Goal: Transaction & Acquisition: Purchase product/service

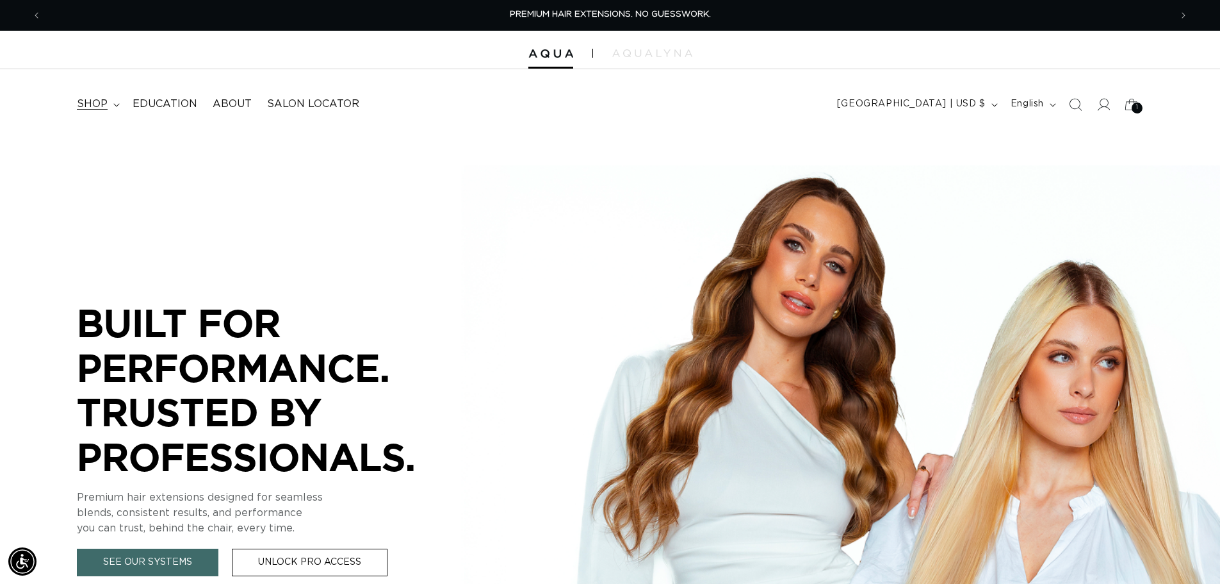
click at [91, 102] on span "shop" at bounding box center [92, 103] width 31 height 13
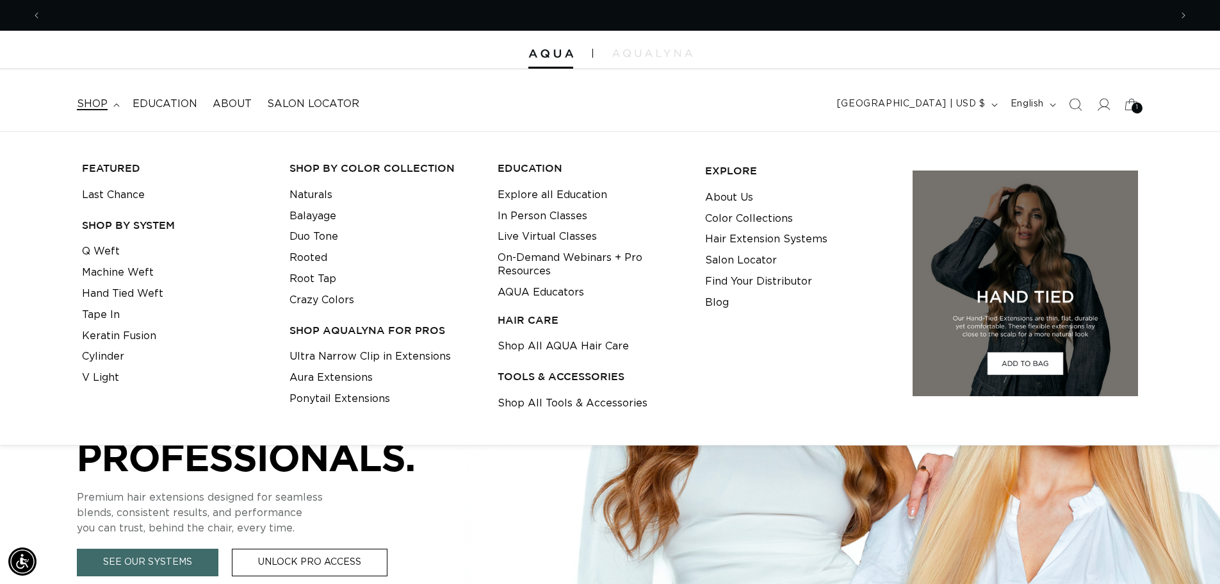
scroll to position [0, 1129]
click at [103, 258] on link "Q Weft" at bounding box center [101, 251] width 38 height 21
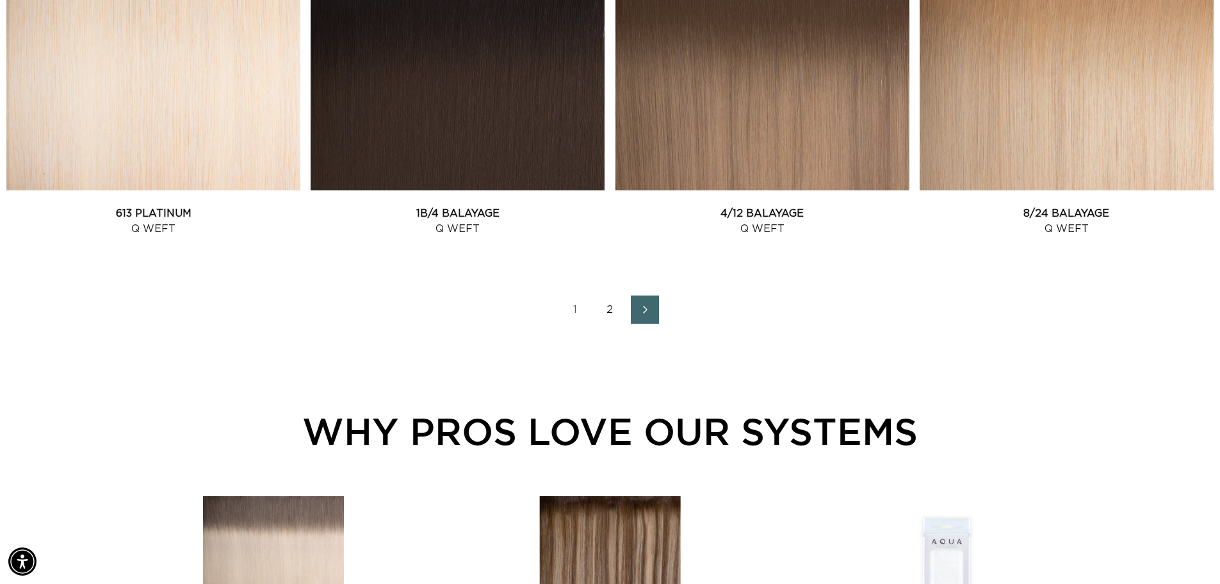
click at [614, 308] on link "2" at bounding box center [610, 309] width 28 height 28
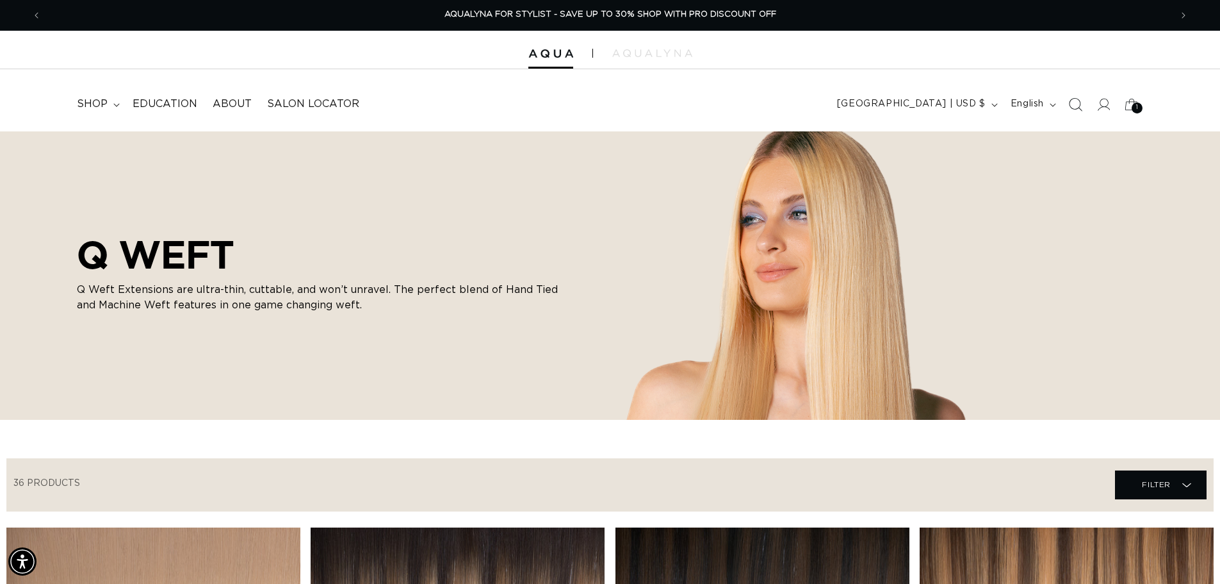
click at [1083, 106] on span "Search" at bounding box center [1076, 104] width 28 height 28
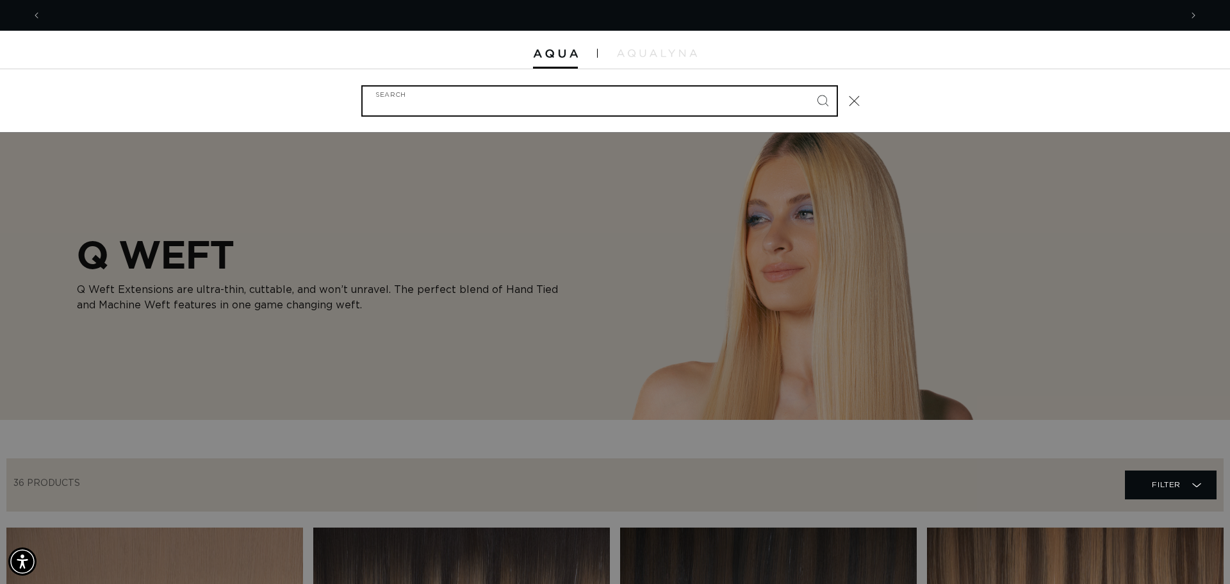
click at [717, 106] on input "Search" at bounding box center [600, 100] width 474 height 29
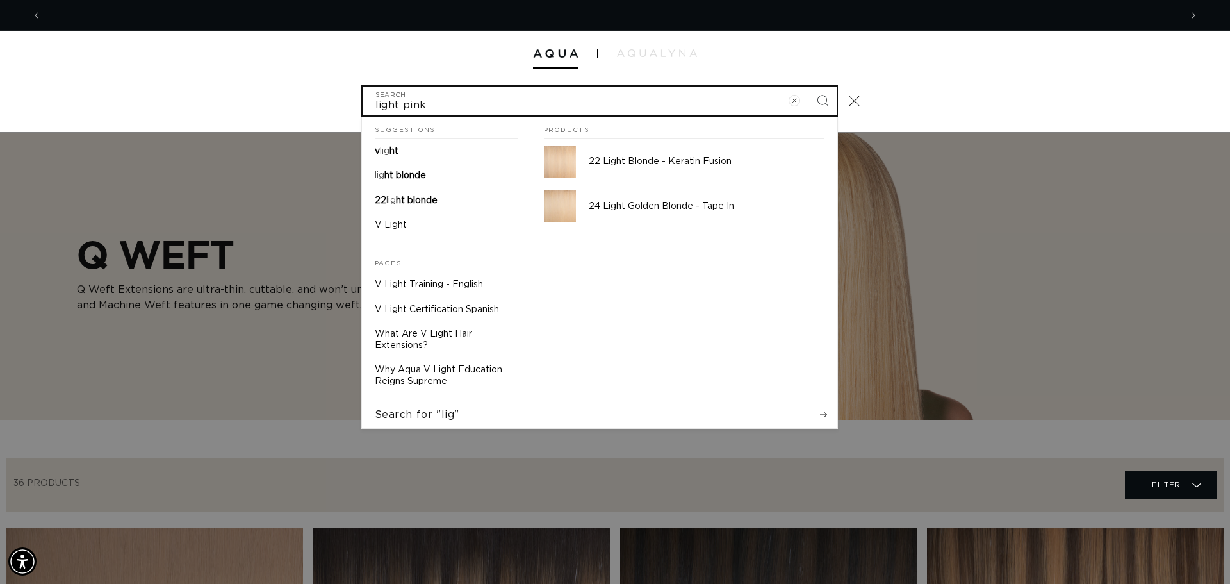
scroll to position [0, 1139]
type input "light pink"
click at [808, 86] on button "Search" at bounding box center [822, 100] width 28 height 28
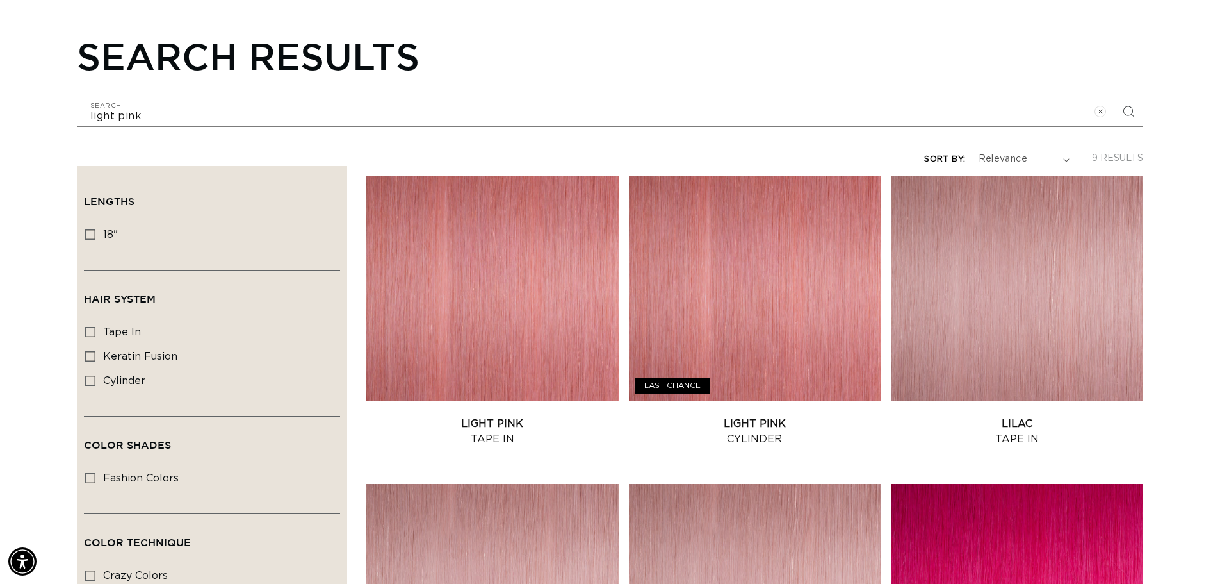
scroll to position [0, 1129]
click at [761, 429] on link "Light Pink Cylinder" at bounding box center [755, 431] width 252 height 31
click at [470, 416] on link "Light Pink Tape In" at bounding box center [492, 431] width 252 height 31
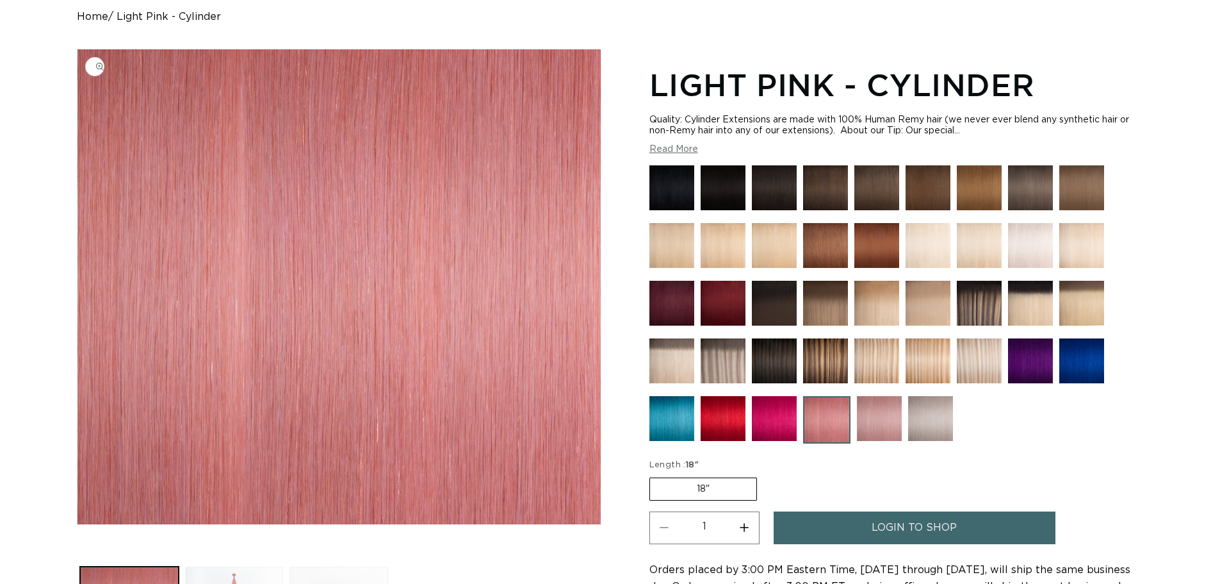
scroll to position [320, 0]
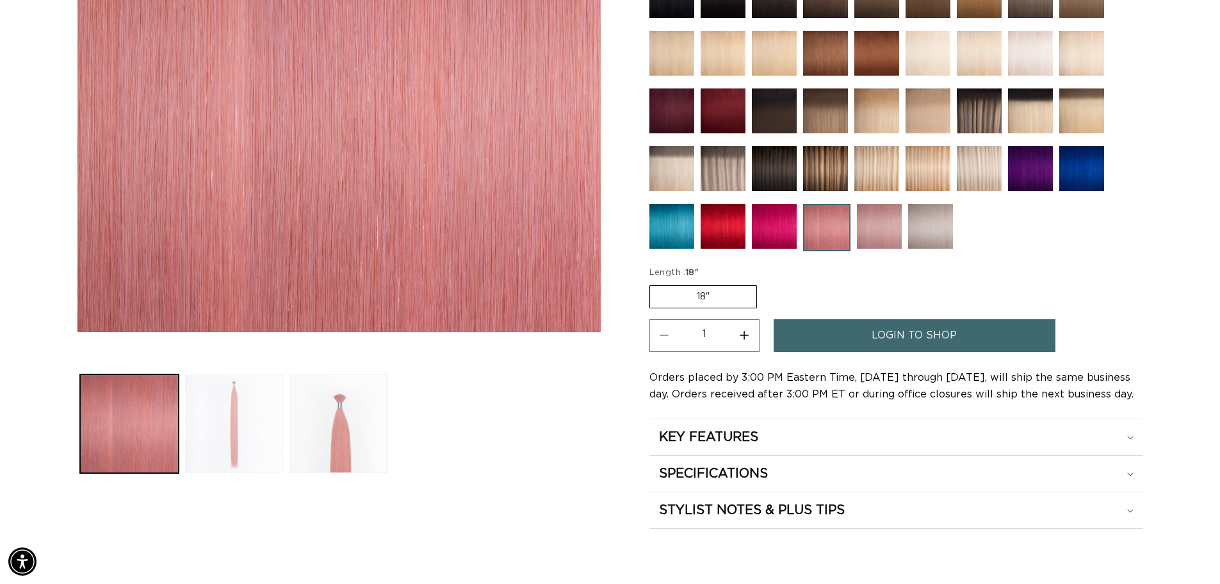
click at [243, 409] on button "Load image 2 in gallery view" at bounding box center [234, 423] width 99 height 99
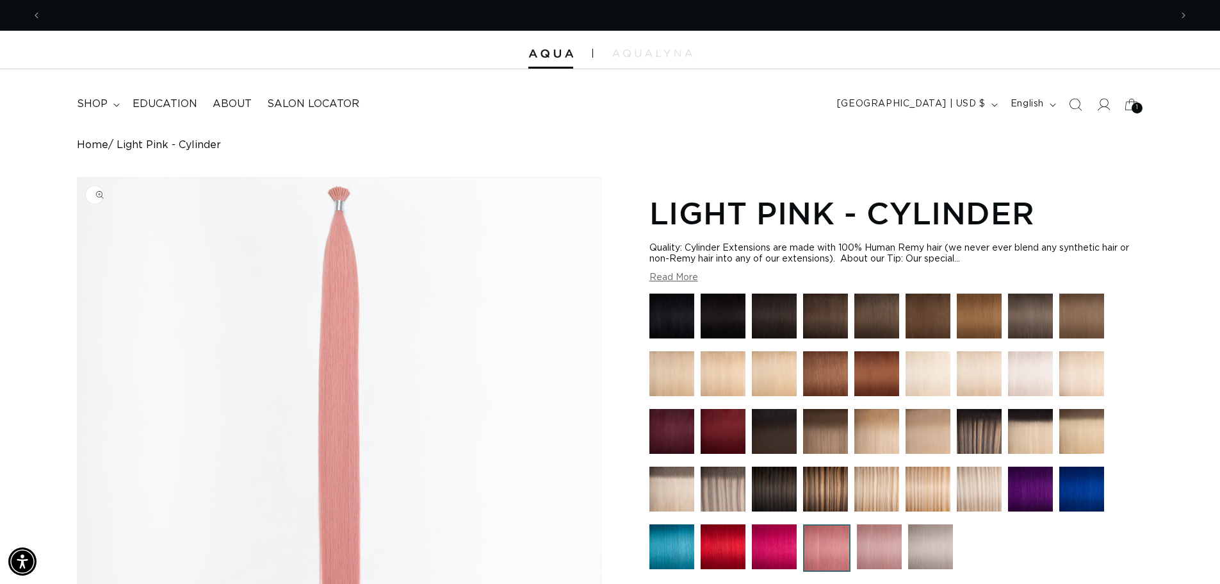
scroll to position [0, 2259]
